Goal: Communication & Community: Answer question/provide support

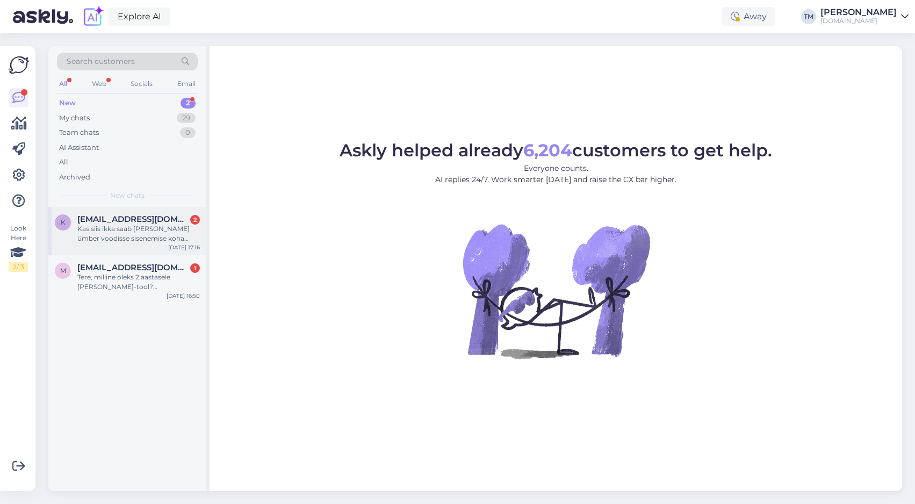
click at [146, 231] on div "Kas siis ikka saab [PERSON_NAME] ümber voodisse sisenemise koha paremale [PERSO…" at bounding box center [138, 233] width 122 height 19
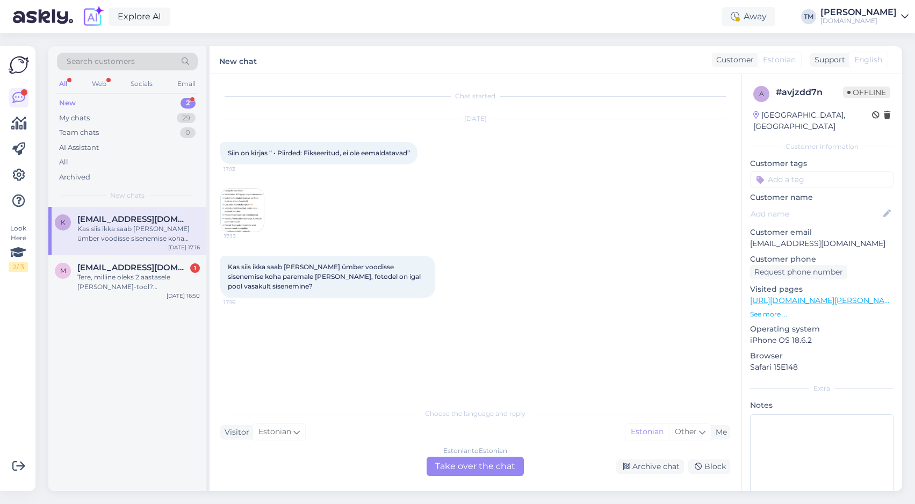
click at [467, 463] on div "Estonian to Estonian Take over the chat" at bounding box center [474, 465] width 97 height 19
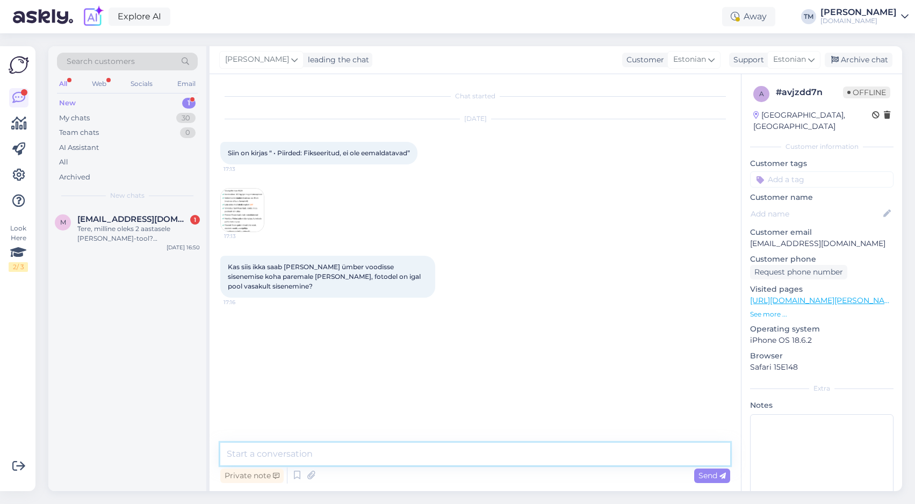
click at [427, 449] on textarea at bounding box center [475, 454] width 510 height 23
type textarea "J"
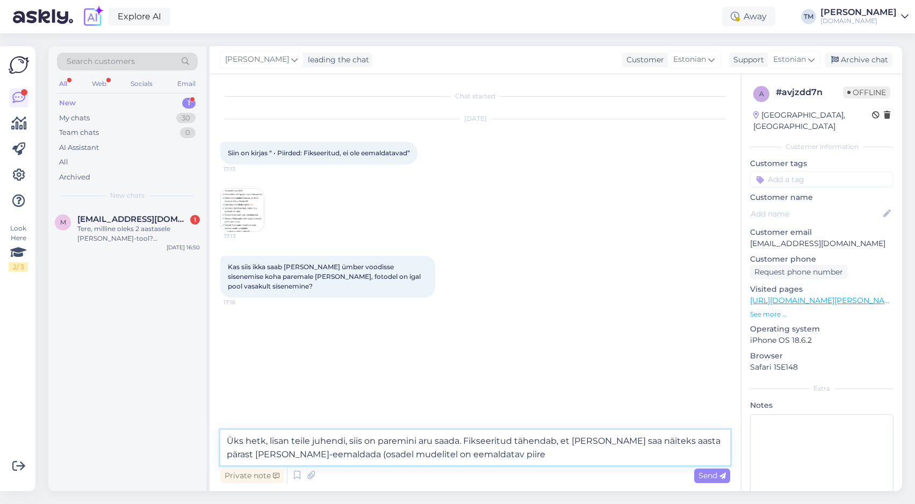
type textarea "Üks hetk, lisan teile juhendi, siis on paremini aru saada. Fikseeritud tähendab…"
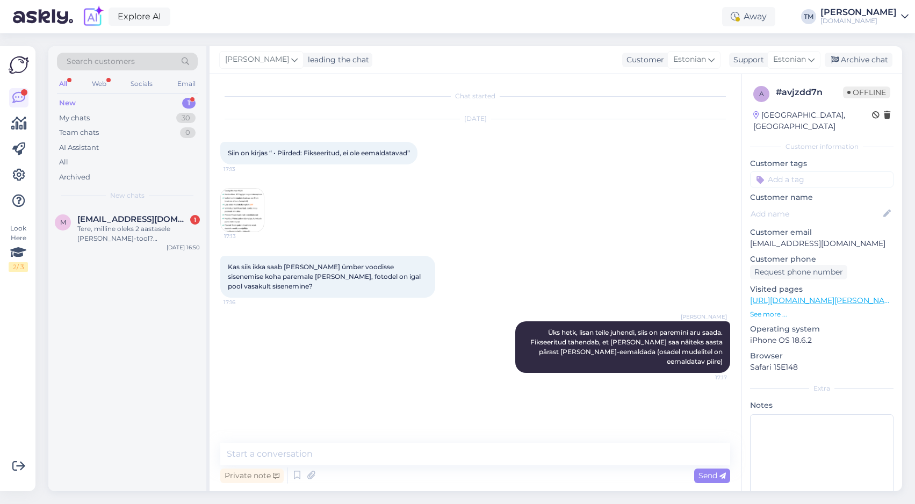
click at [250, 204] on img at bounding box center [242, 209] width 43 height 43
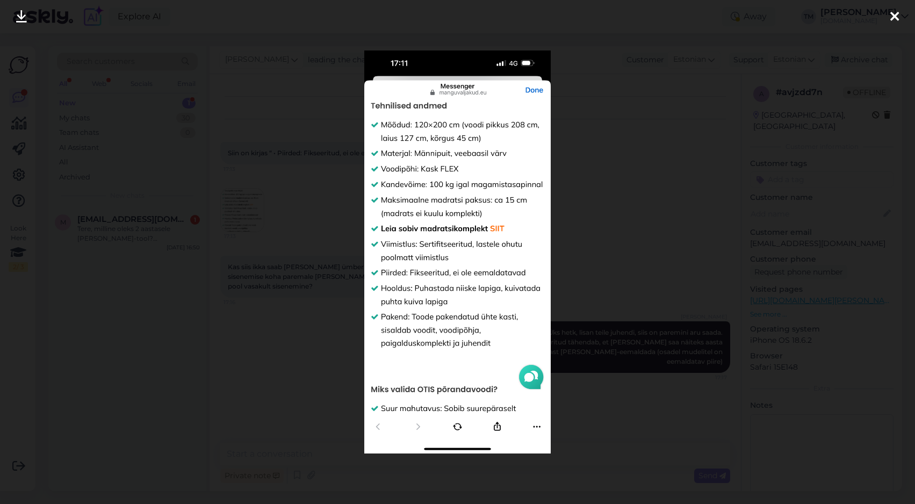
click at [602, 165] on div at bounding box center [457, 252] width 915 height 504
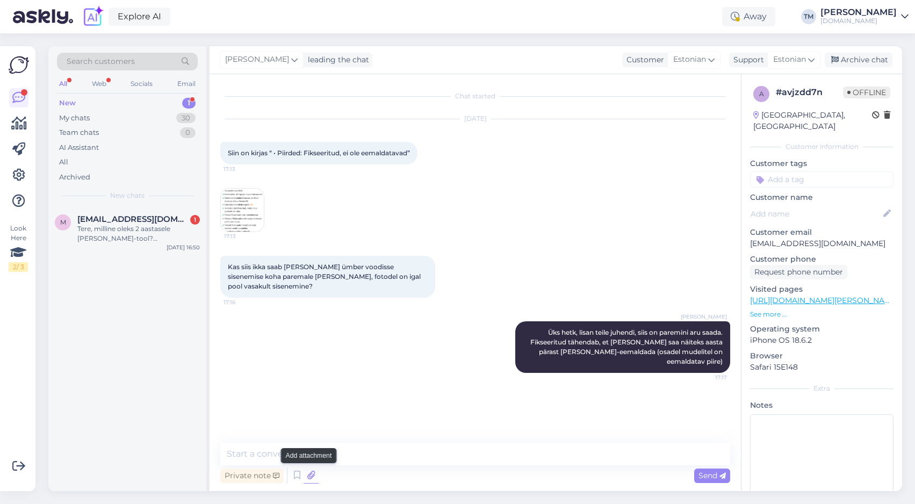
click at [311, 476] on icon at bounding box center [310, 475] width 15 height 16
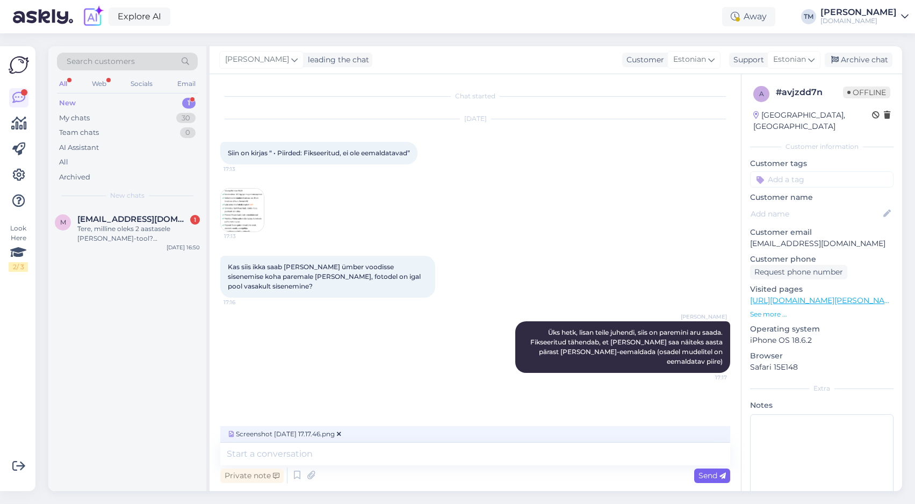
click at [713, 472] on span "Send" at bounding box center [711, 475] width 27 height 10
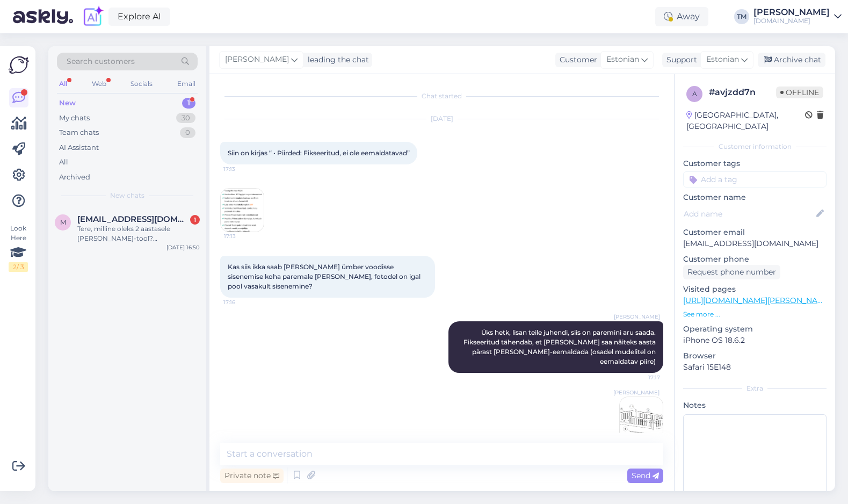
click at [628, 405] on img at bounding box center [641, 418] width 43 height 43
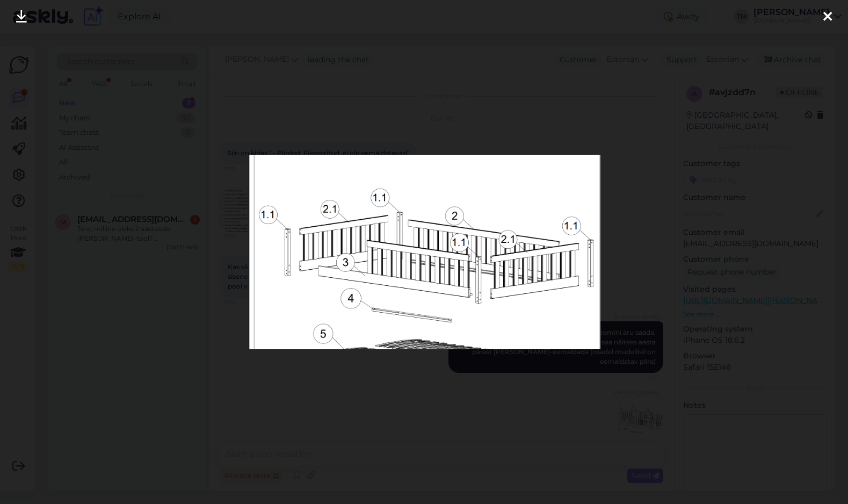
click at [494, 388] on div at bounding box center [424, 252] width 848 height 504
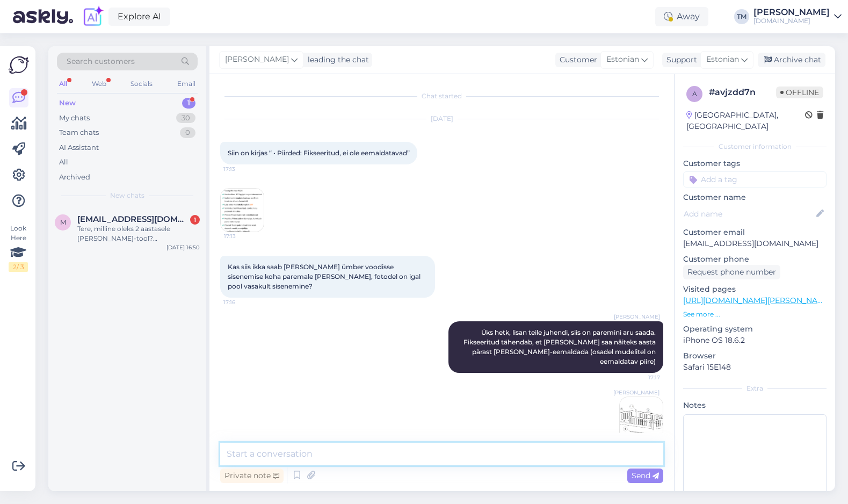
click at [429, 447] on textarea at bounding box center [441, 454] width 443 height 23
type textarea "Detaili nr 3 saate keerata lihtsalt teistpidi kokku pannes"
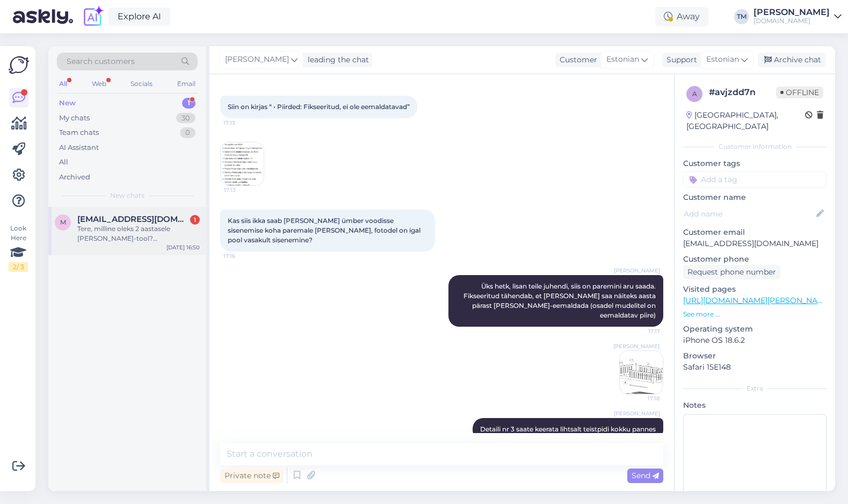
click at [132, 237] on div "Tere, milline oleks 2 aastasele [PERSON_NAME]-tool? [PERSON_NAME]" at bounding box center [138, 233] width 122 height 19
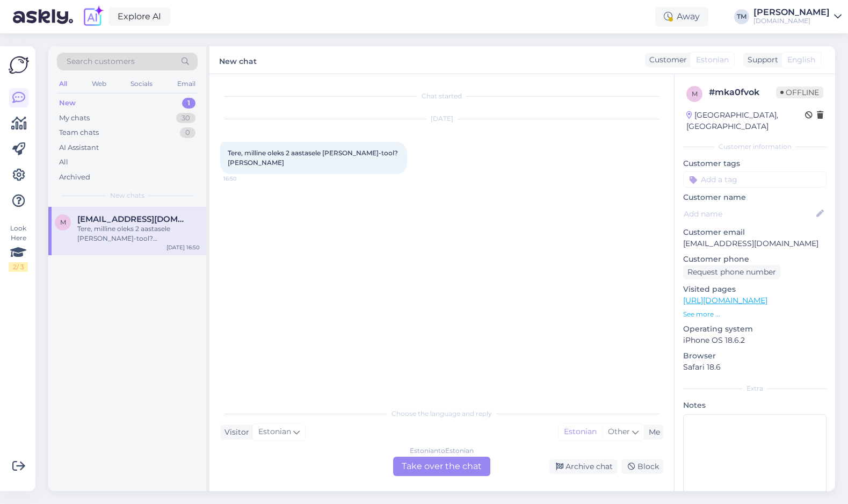
click at [422, 463] on div "Estonian to Estonian Take over the chat" at bounding box center [441, 465] width 97 height 19
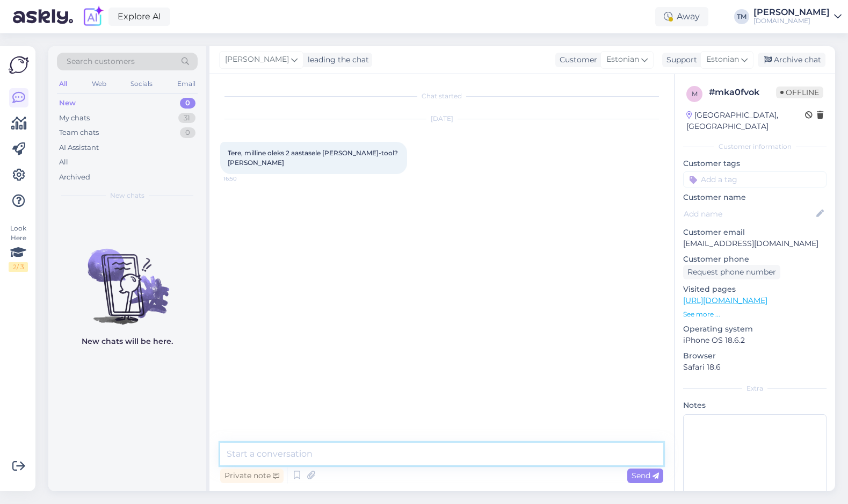
click at [394, 454] on textarea at bounding box center [441, 454] width 443 height 23
click at [767, 295] on link "[URL][DOMAIN_NAME]" at bounding box center [725, 300] width 84 height 10
click at [280, 454] on textarea at bounding box center [441, 454] width 443 height 23
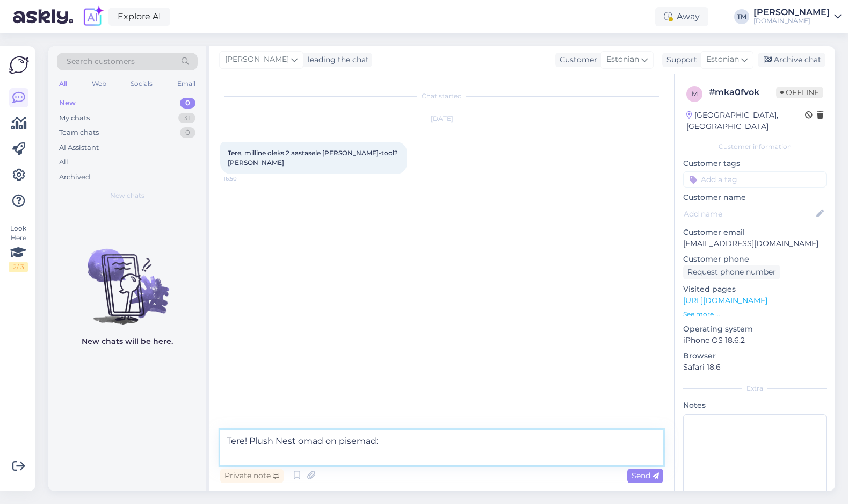
paste textarea "[URL][DOMAIN_NAME][PERSON_NAME]"
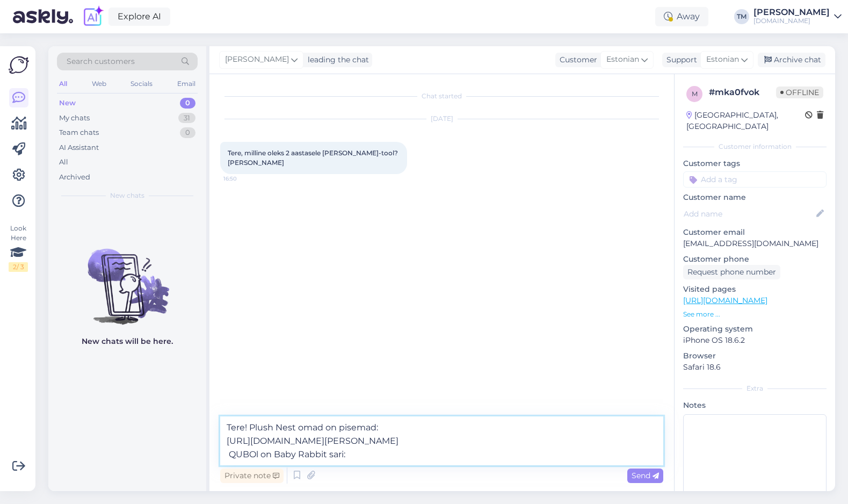
click at [578, 443] on textarea "Tere! Plush Nest omad on pisemad: [URL][DOMAIN_NAME][PERSON_NAME] QUBOl on Baby…" at bounding box center [441, 440] width 443 height 49
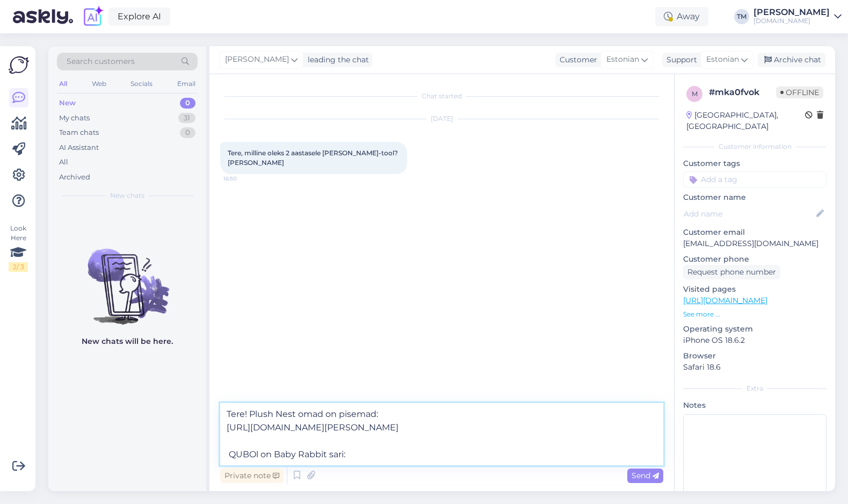
click at [375, 460] on textarea "Tere! Plush Nest omad on pisemad: [URL][DOMAIN_NAME][PERSON_NAME] QUBOl on Baby…" at bounding box center [441, 434] width 443 height 62
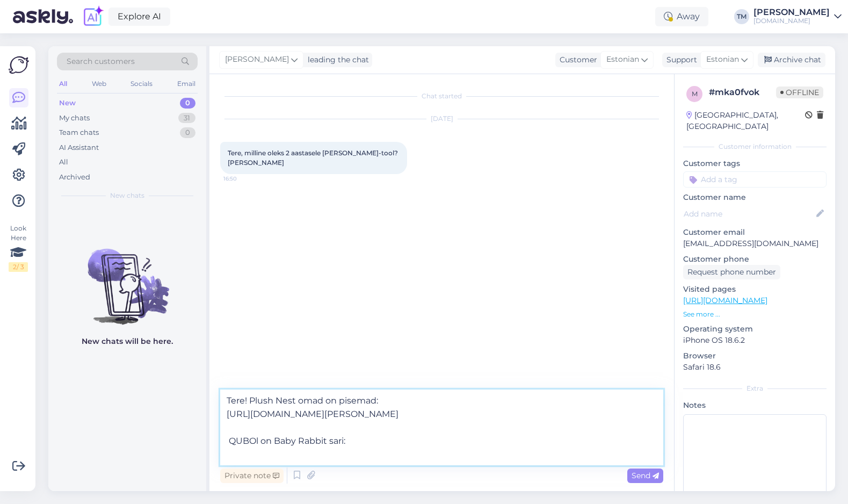
paste textarea "[URL][DOMAIN_NAME][PERSON_NAME]"
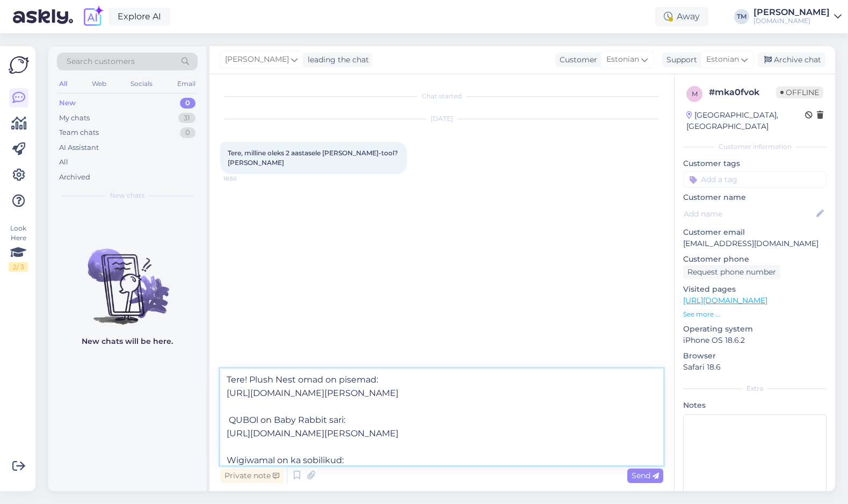
scroll to position [13, 0]
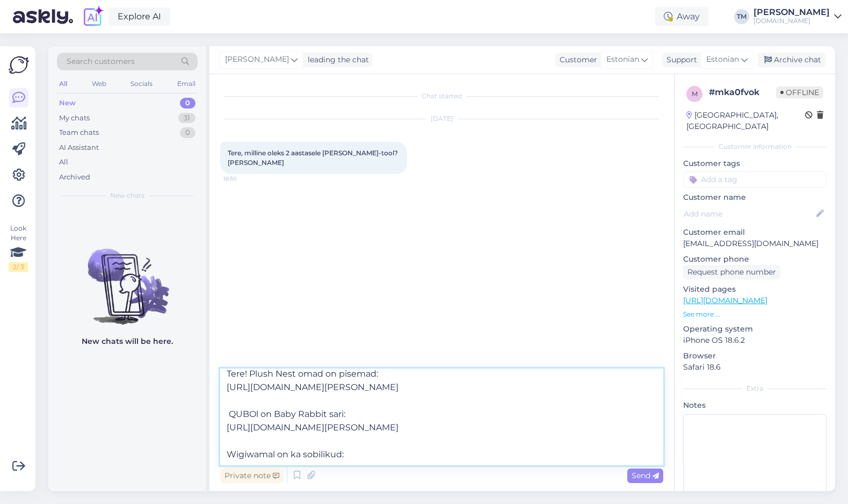
paste textarea "[URL][DOMAIN_NAME][PERSON_NAME]"
type textarea "Tere! Plush Nest omad on pisemad: [URL][DOMAIN_NAME][PERSON_NAME] QUBOl on Baby…"
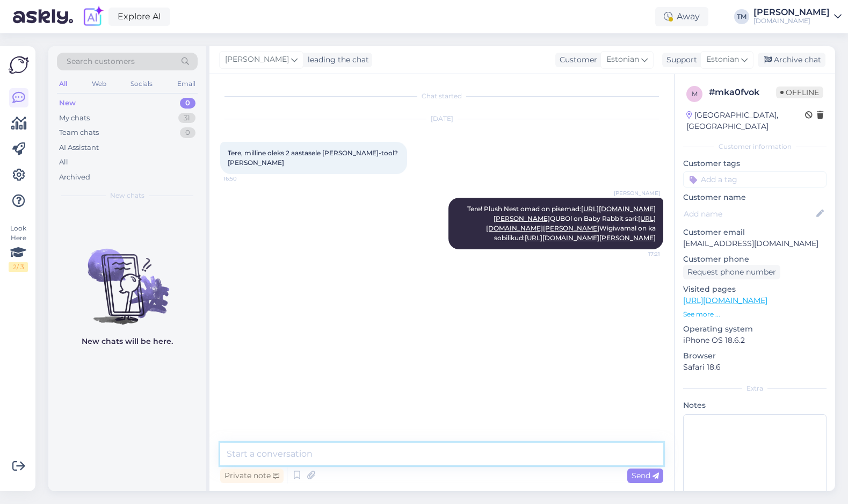
scroll to position [0, 0]
